Goal: Transaction & Acquisition: Purchase product/service

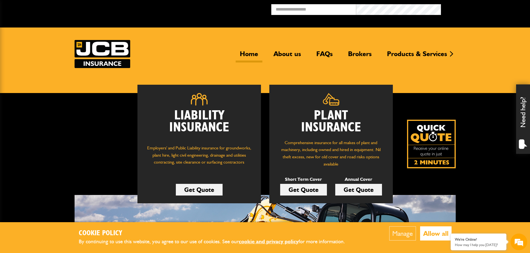
click at [298, 188] on link "Get Quote" at bounding box center [303, 190] width 47 height 12
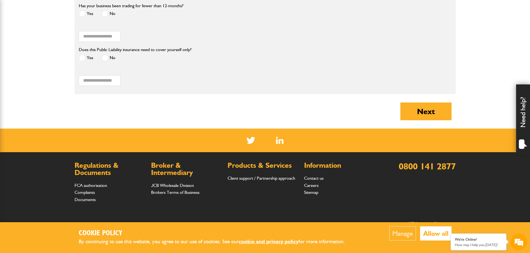
scroll to position [556, 0]
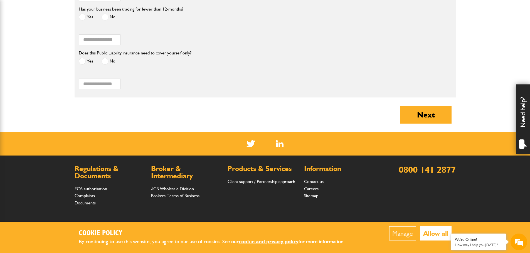
click at [81, 62] on span at bounding box center [82, 61] width 7 height 7
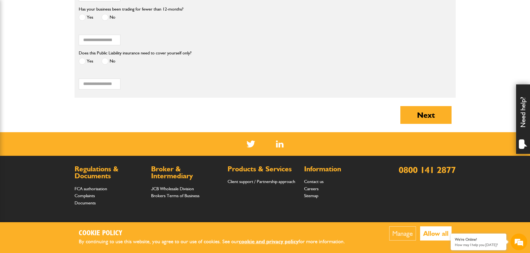
click at [111, 62] on label "No" at bounding box center [108, 61] width 14 height 7
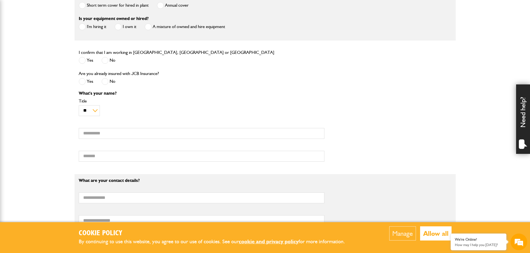
scroll to position [167, 0]
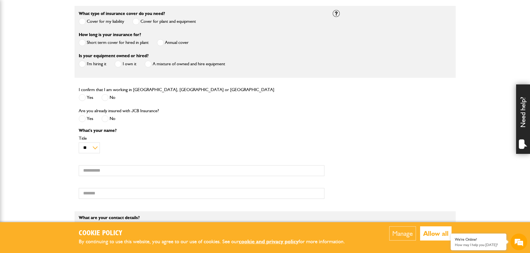
drag, startPoint x: 199, startPoint y: 81, endPoint x: 196, endPoint y: 80, distance: 3.3
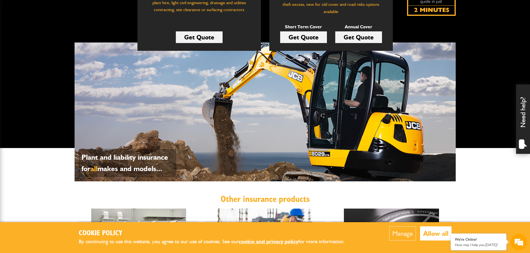
scroll to position [195, 0]
